Goal: Obtain resource: Download file/media

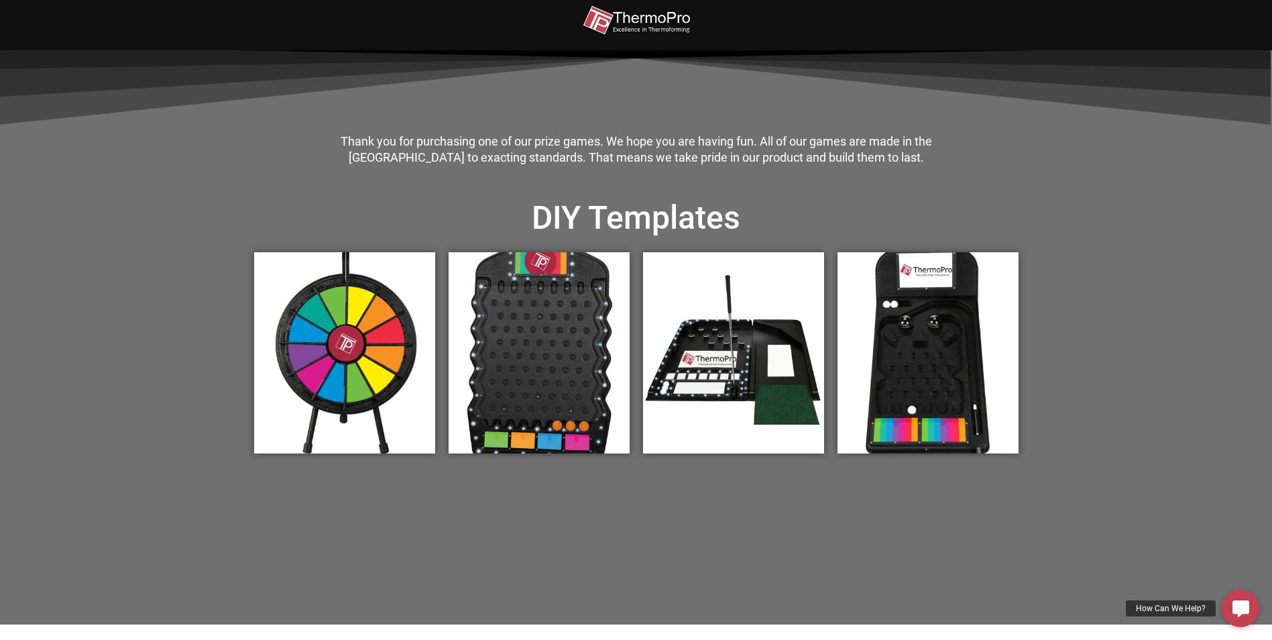
scroll to position [402, 0]
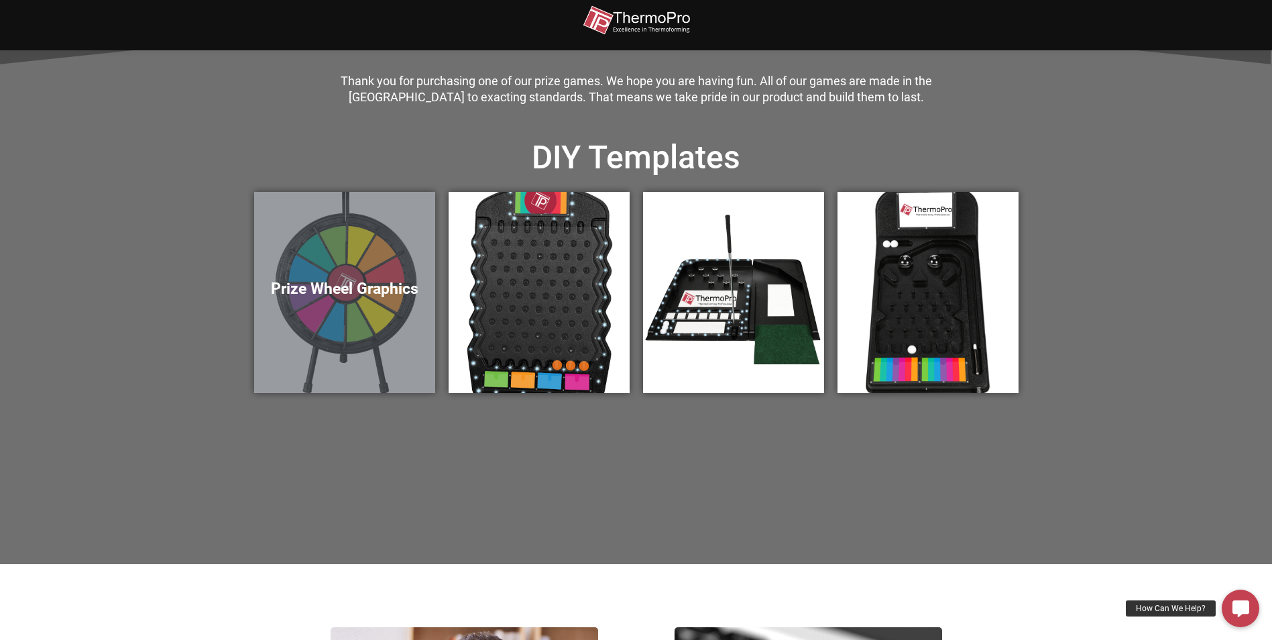
click at [361, 256] on div "Prize Wheel Graphics" at bounding box center [344, 292] width 181 height 201
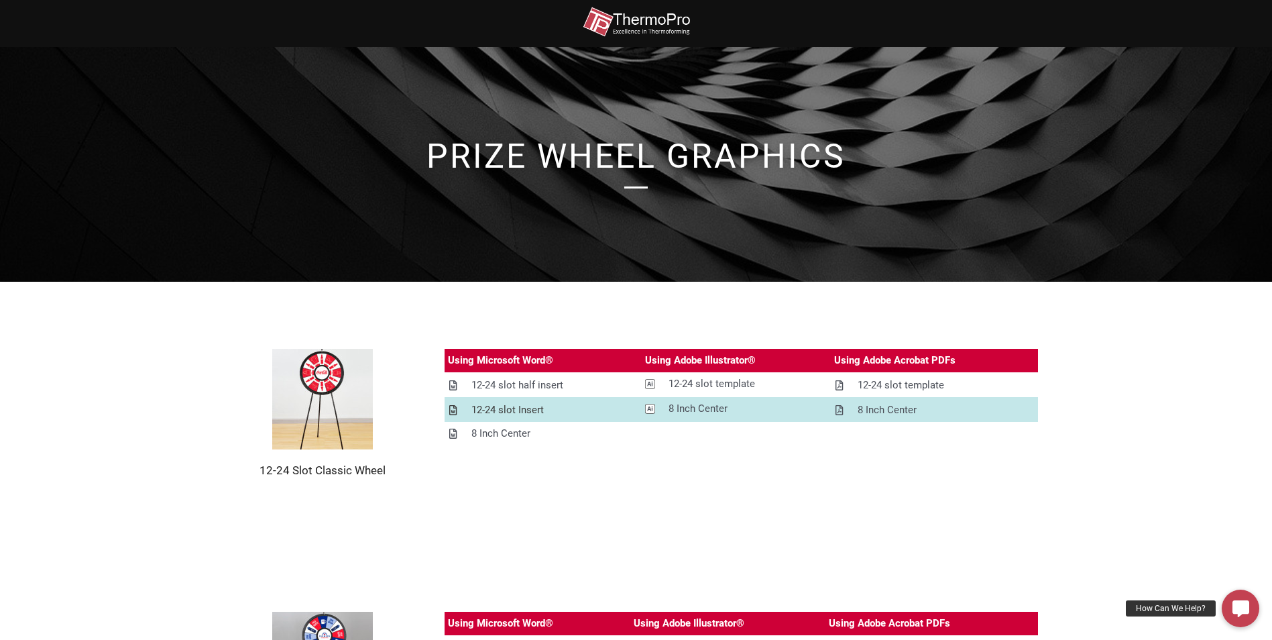
click at [451, 409] on icon at bounding box center [452, 410] width 7 height 10
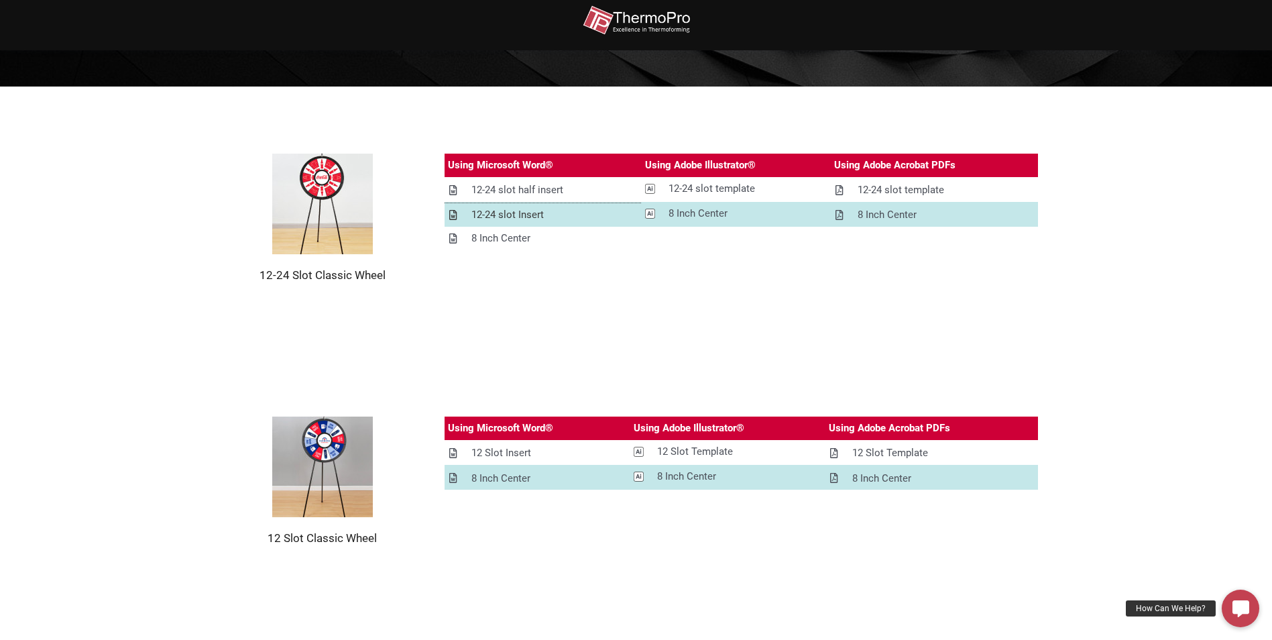
scroll to position [201, 0]
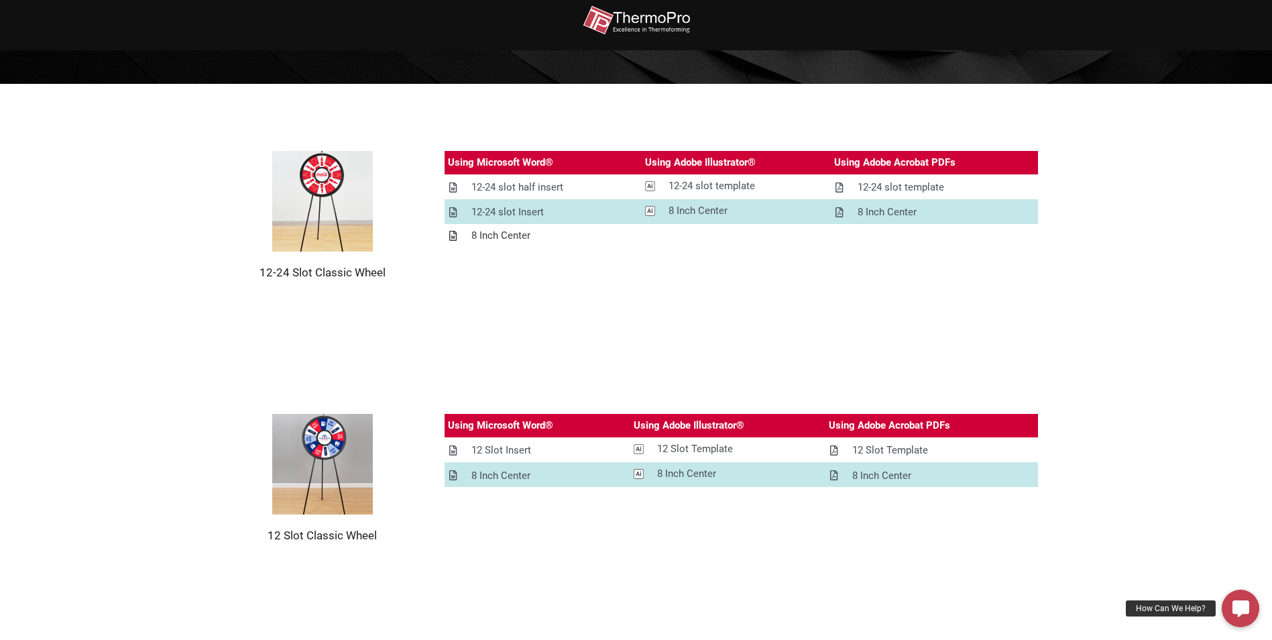
click at [450, 238] on icon at bounding box center [452, 236] width 7 height 10
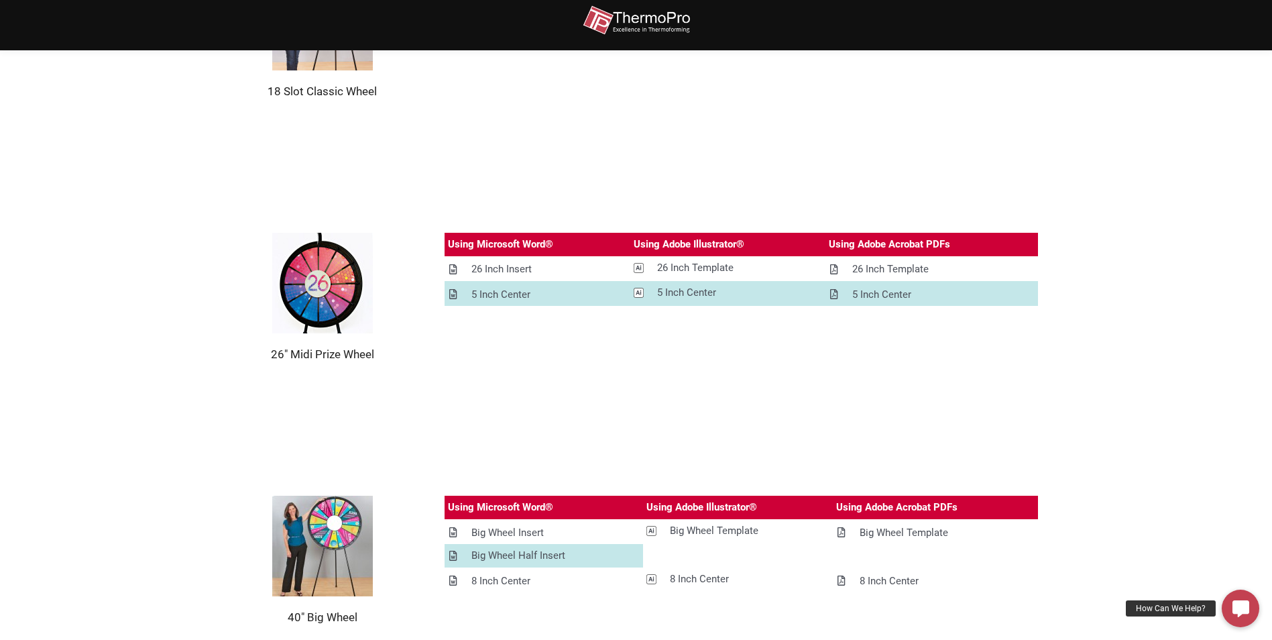
scroll to position [897, 0]
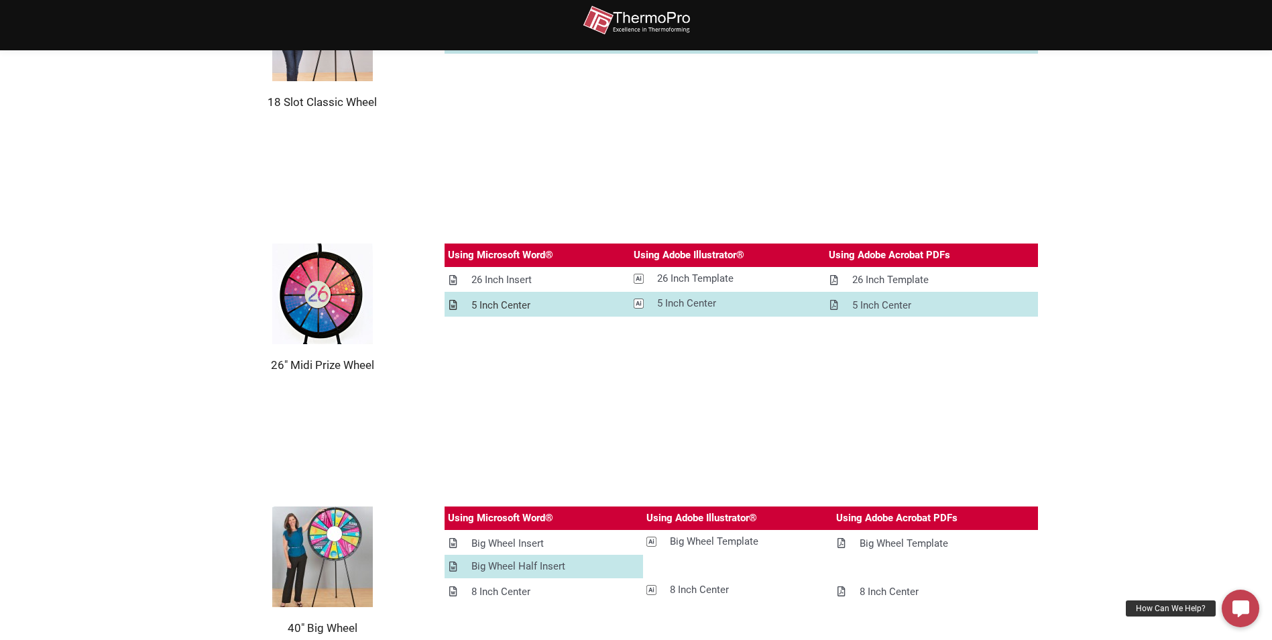
click at [450, 300] on icon at bounding box center [452, 305] width 7 height 10
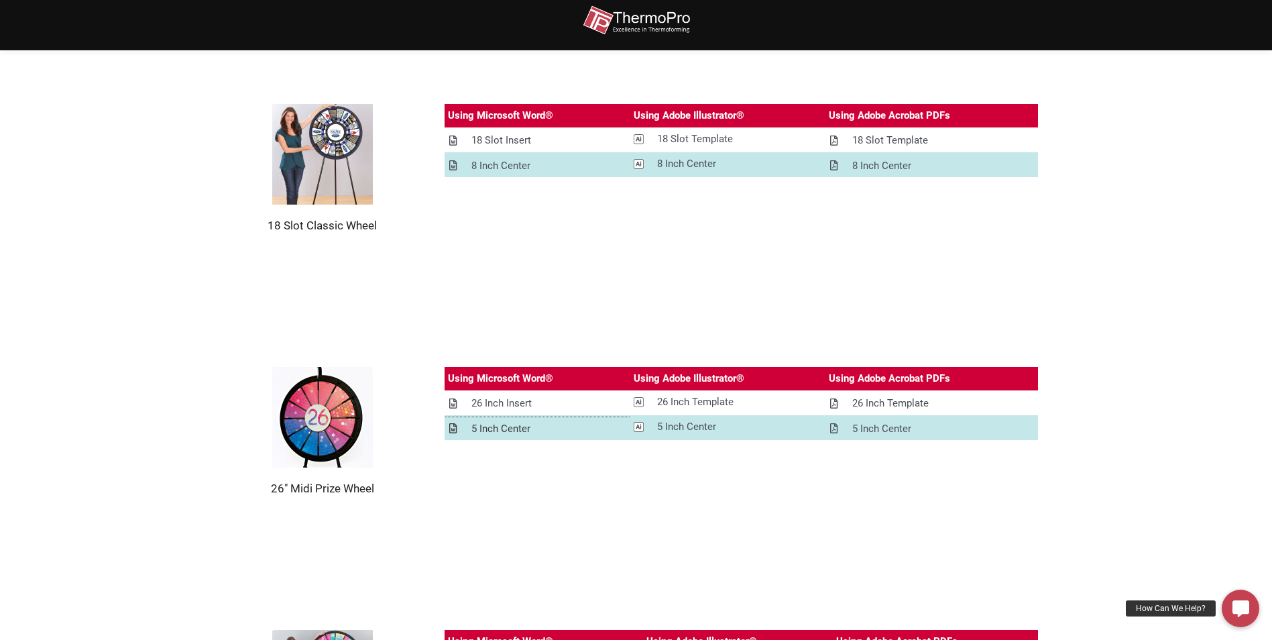
scroll to position [830, 0]
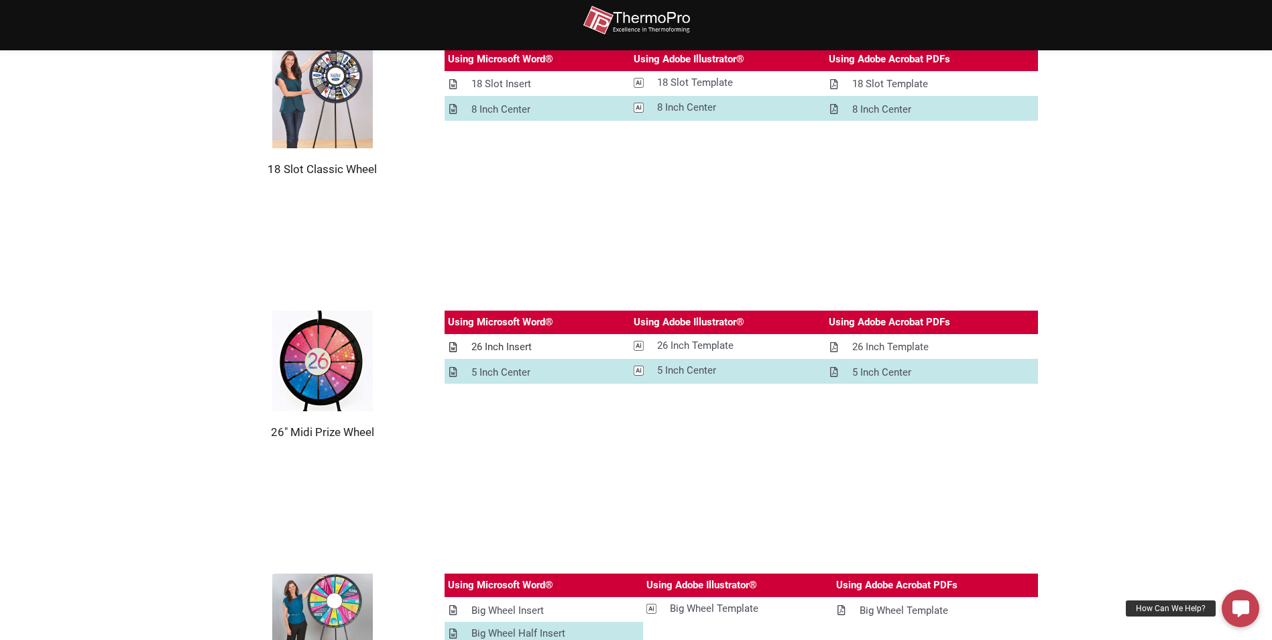
click at [453, 345] on icon at bounding box center [452, 347] width 7 height 10
click at [453, 342] on icon at bounding box center [452, 347] width 7 height 10
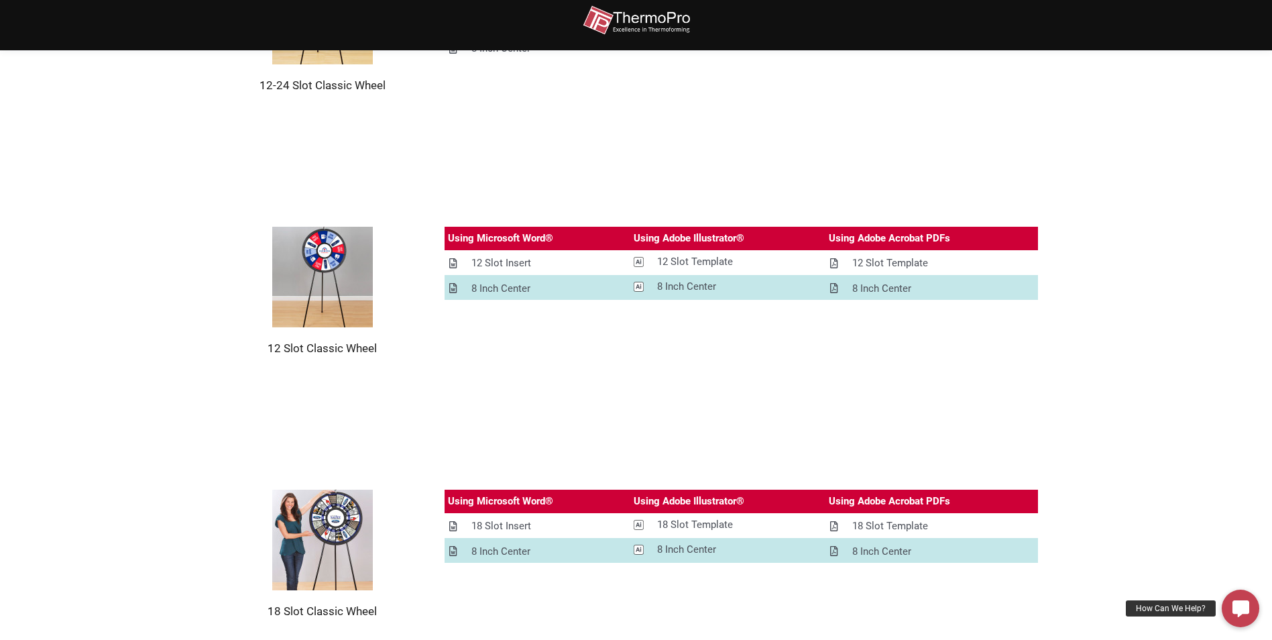
scroll to position [361, 0]
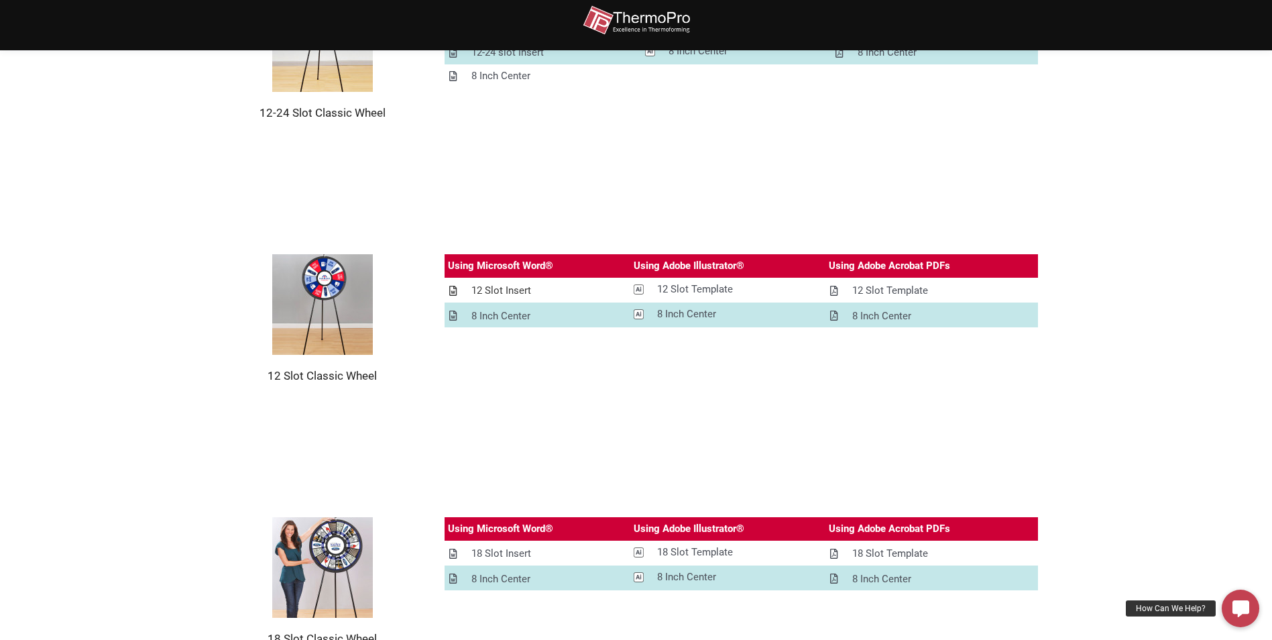
click at [491, 284] on div "12 Slot Insert" at bounding box center [501, 290] width 60 height 17
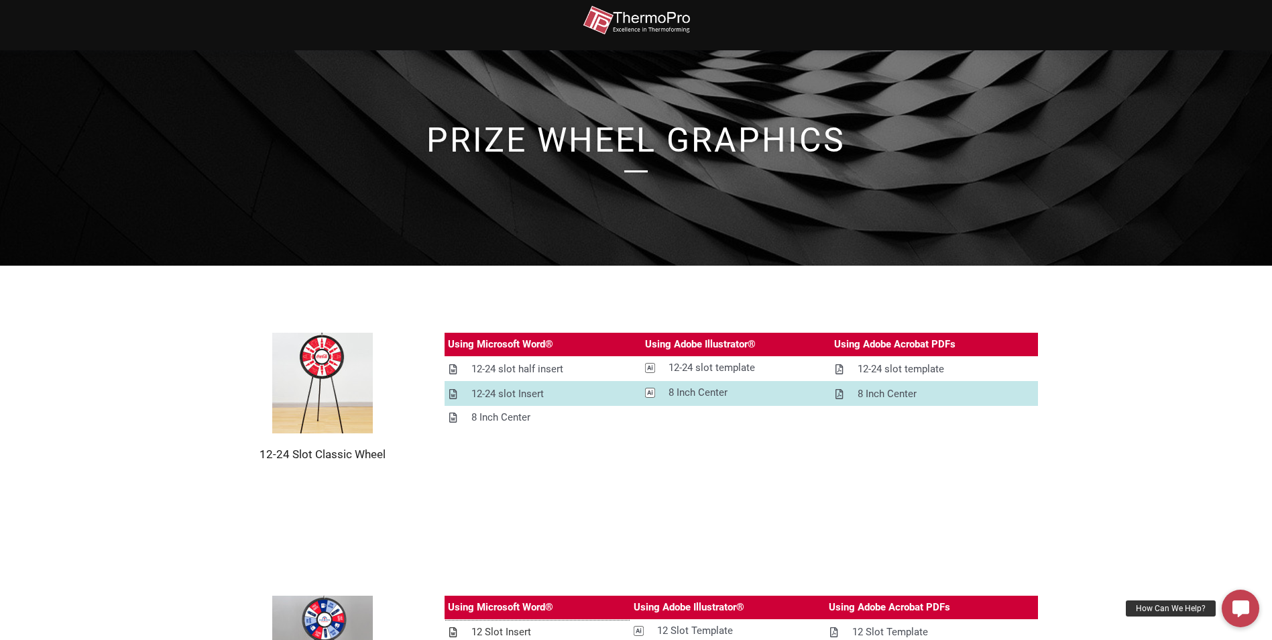
scroll to position [0, 0]
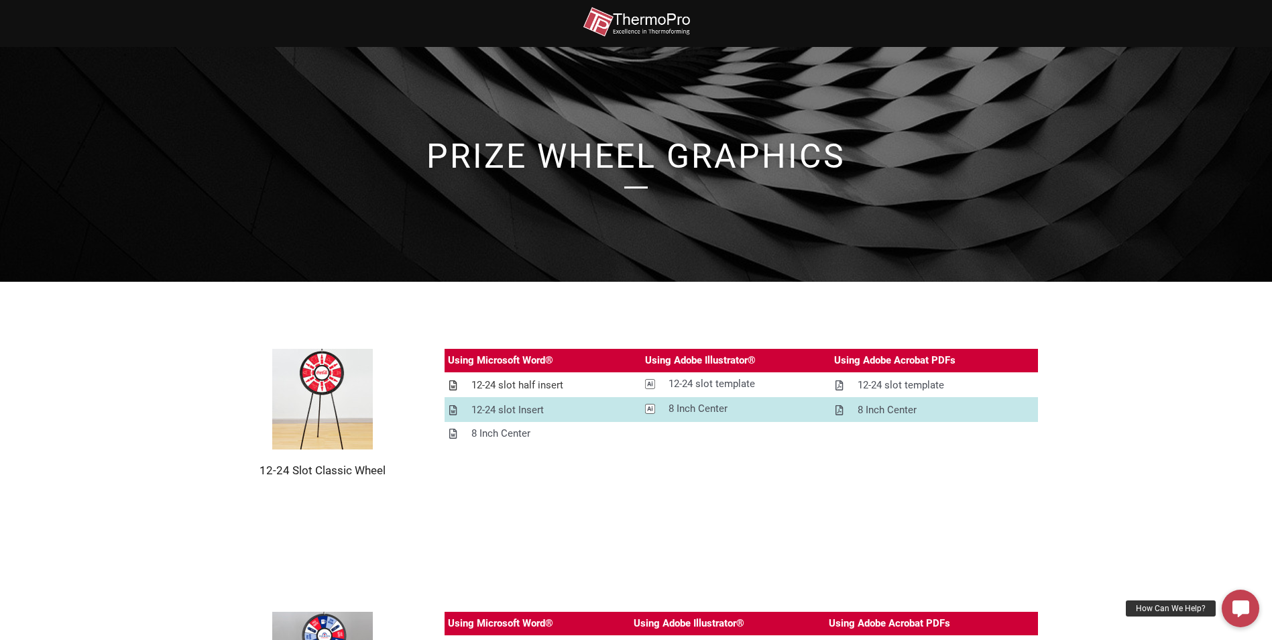
click at [457, 384] on span at bounding box center [453, 385] width 10 height 11
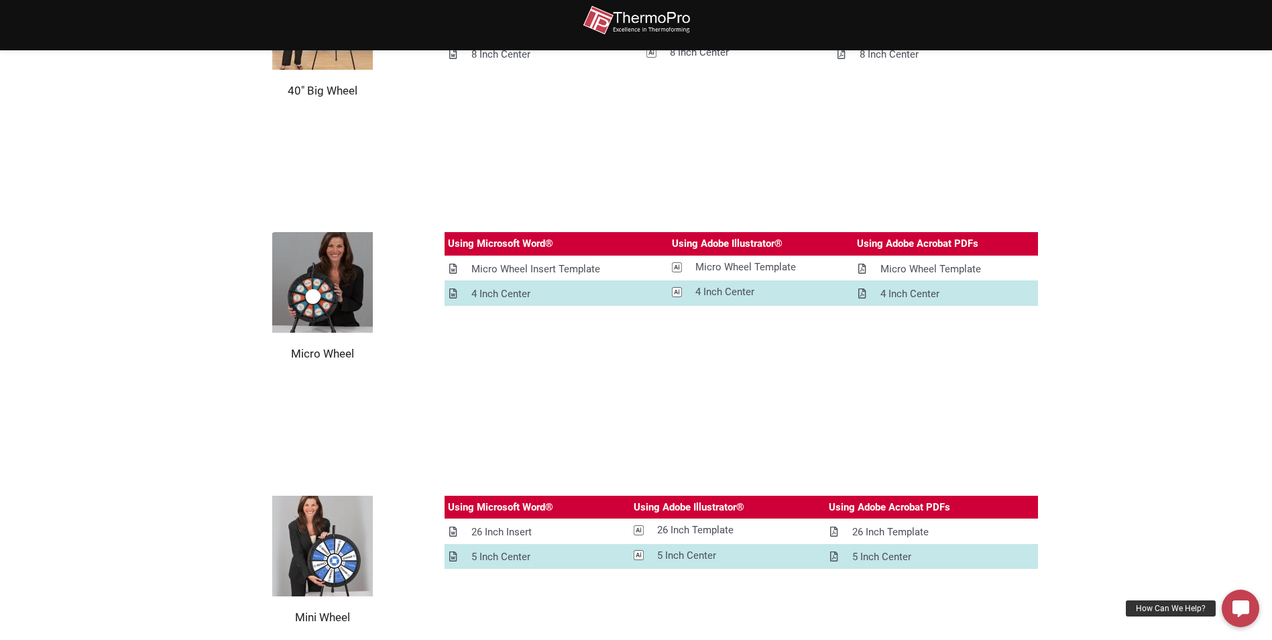
scroll to position [1434, 0]
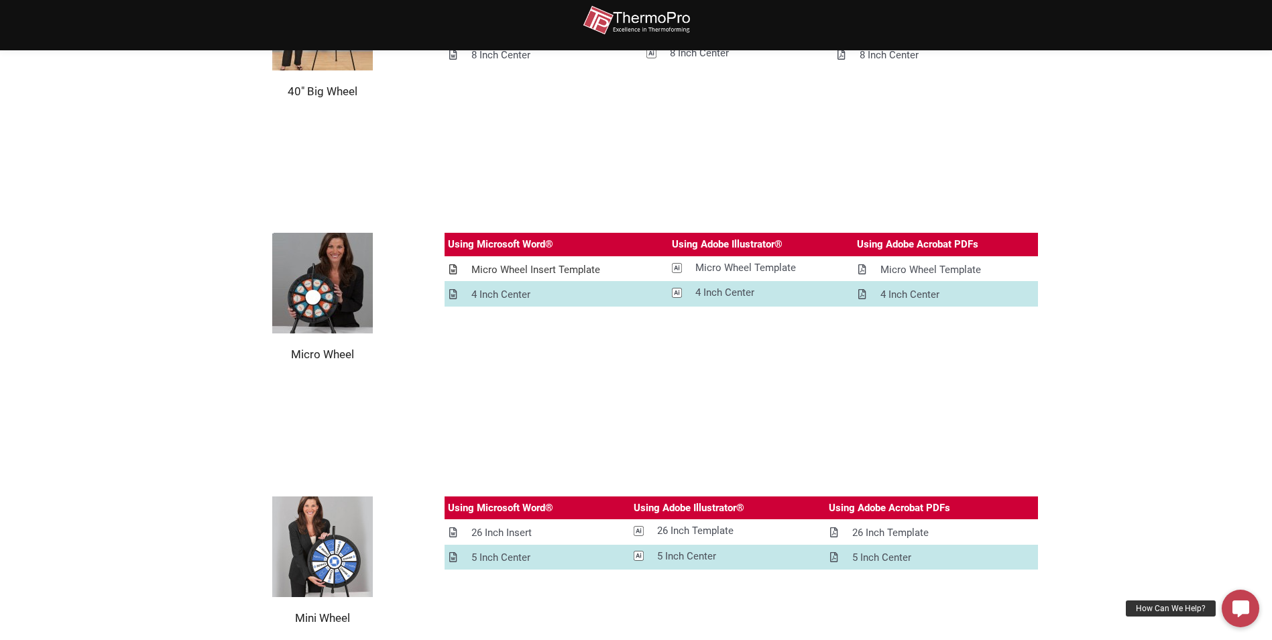
click at [487, 263] on div "Micro Wheel Insert Template" at bounding box center [535, 270] width 129 height 17
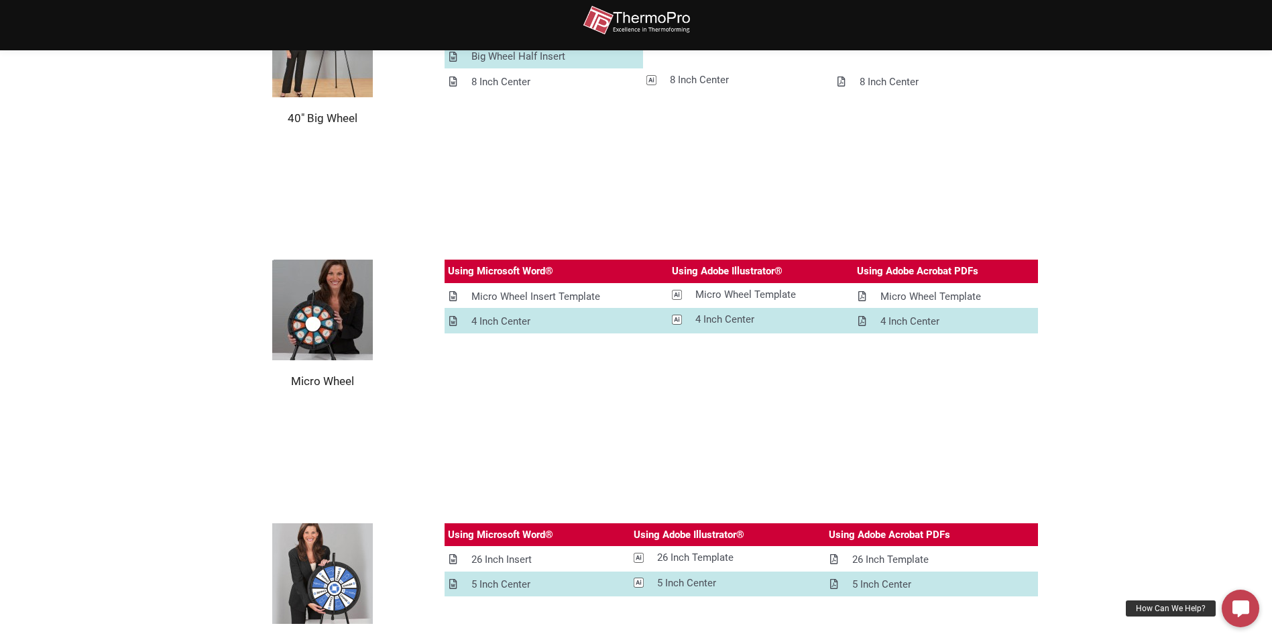
drag, startPoint x: 1133, startPoint y: 481, endPoint x: 1128, endPoint y: 475, distance: 8.1
click at [1133, 479] on section "Mini Wheel Using Microsoft Word® Using Adobe Illustrator® Using Adobe Acrobat P…" at bounding box center [636, 587] width 1272 height 263
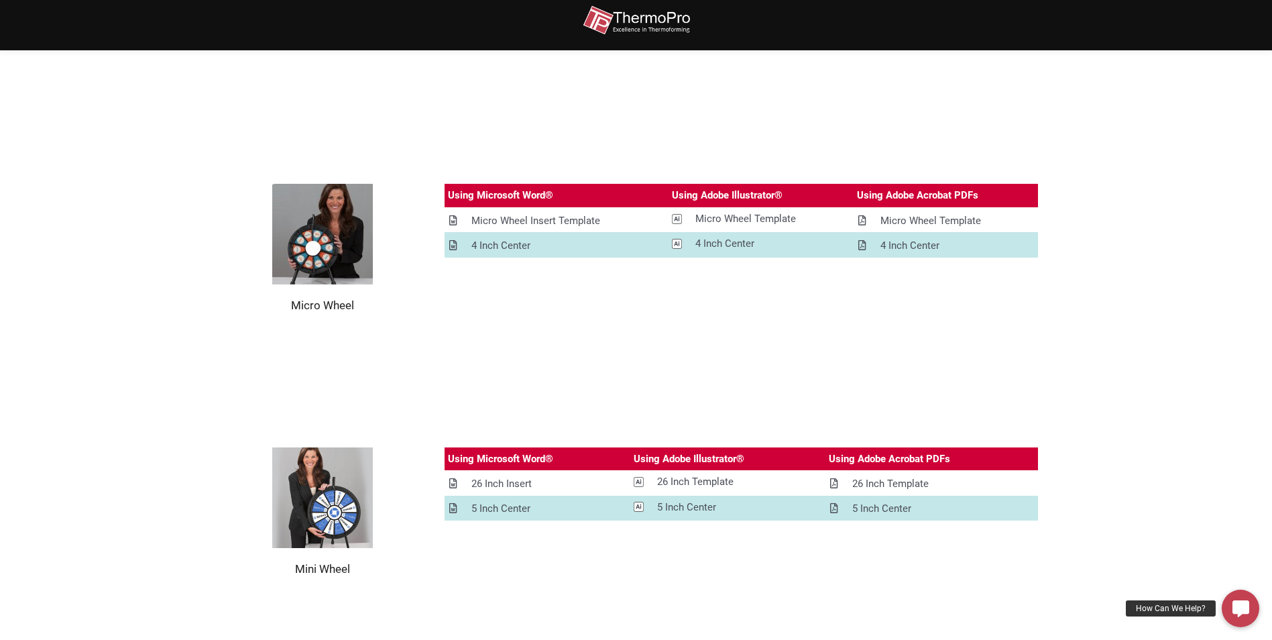
scroll to position [1702, 0]
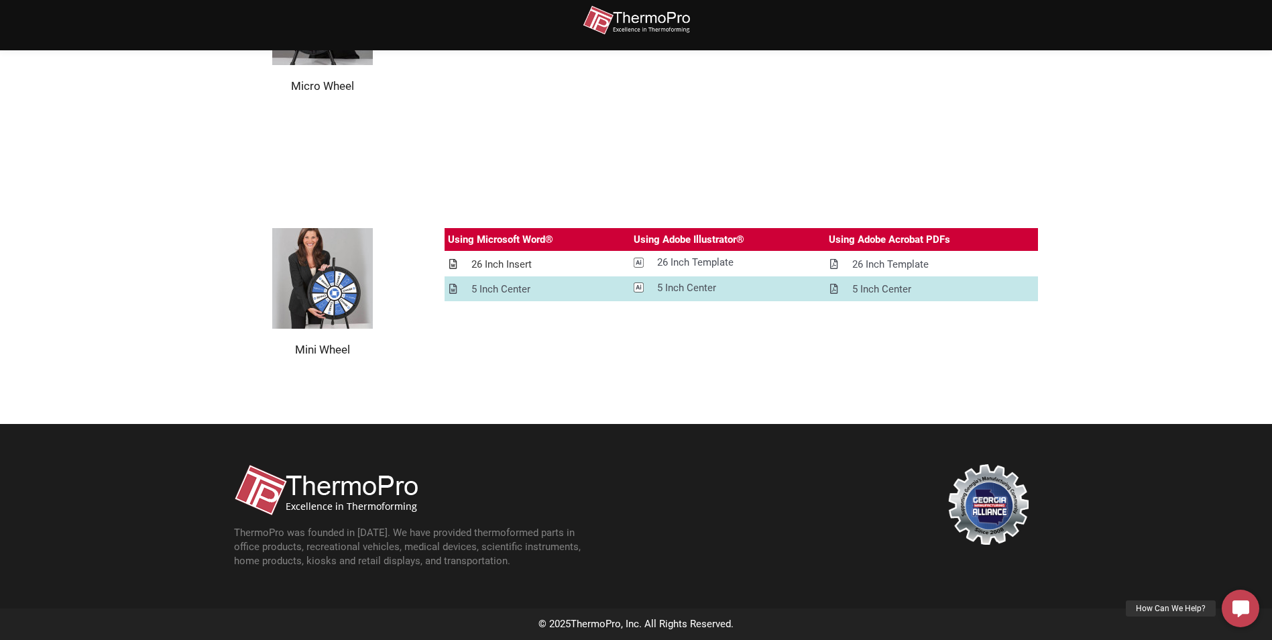
click at [497, 262] on div "26 Inch Insert" at bounding box center [501, 264] width 60 height 17
